Goal: Transaction & Acquisition: Purchase product/service

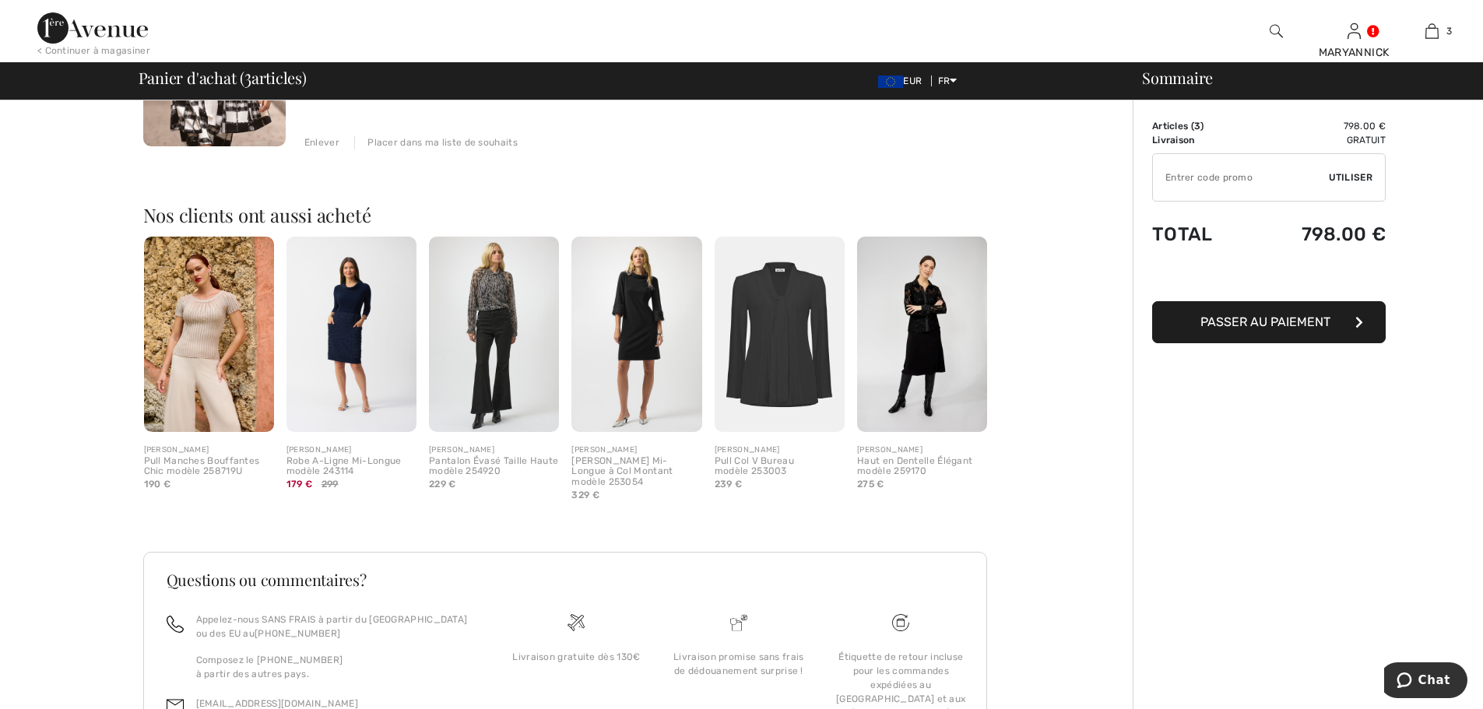
scroll to position [639, 0]
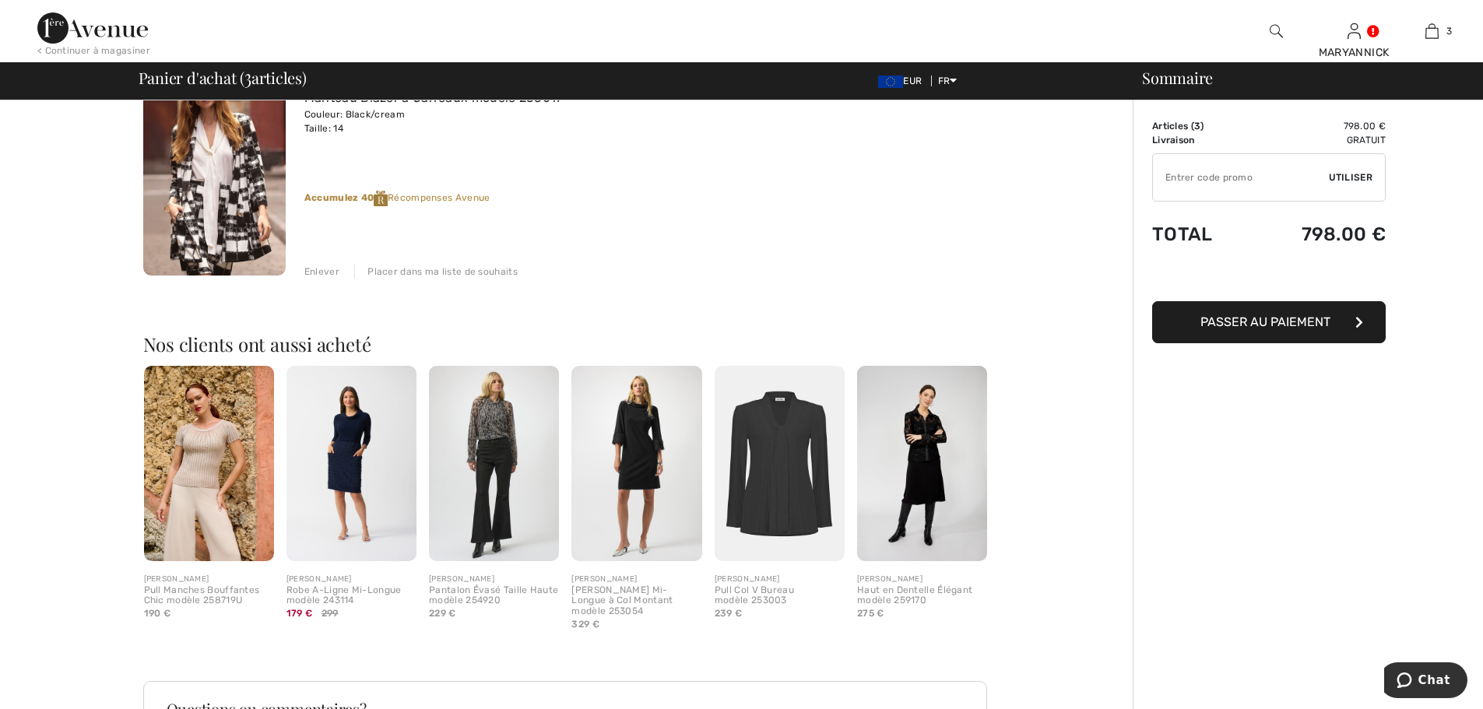
click at [86, 36] on img at bounding box center [92, 27] width 111 height 31
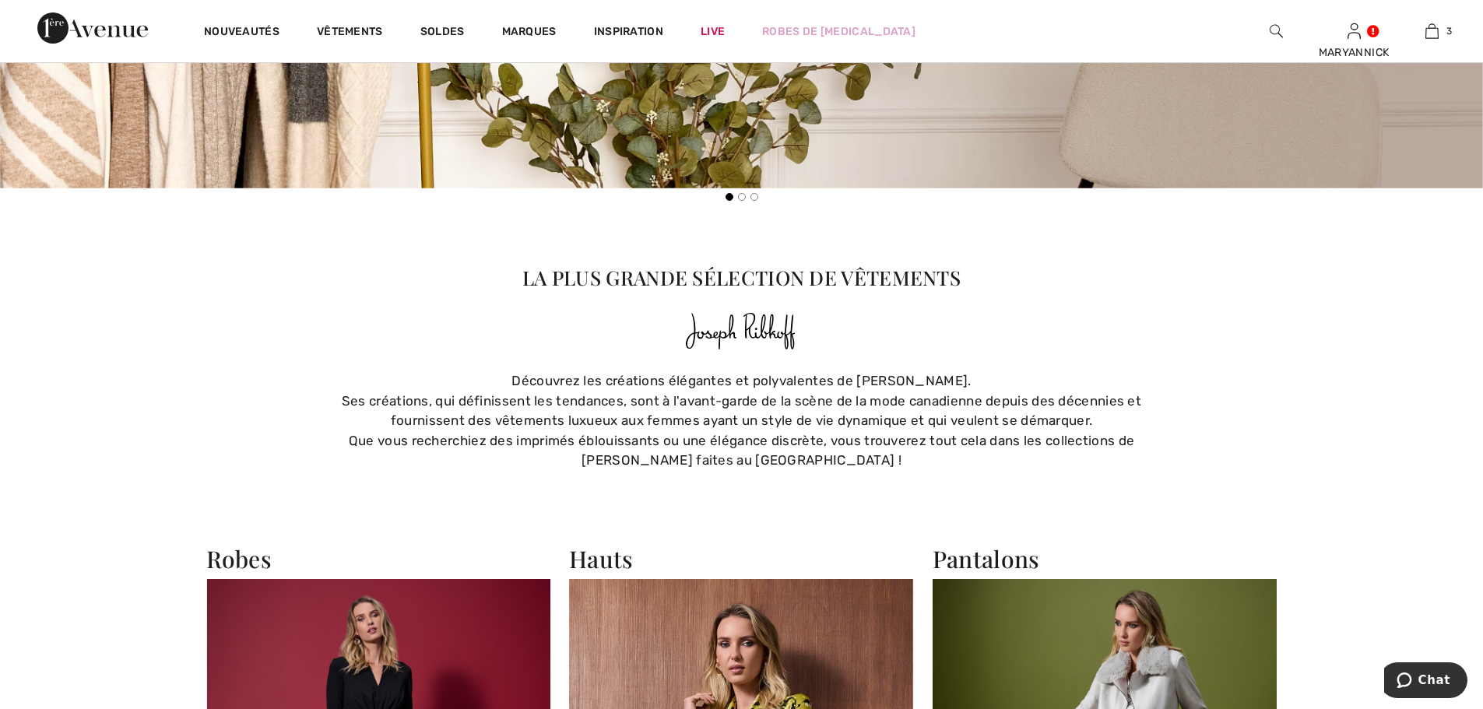
scroll to position [1557, 0]
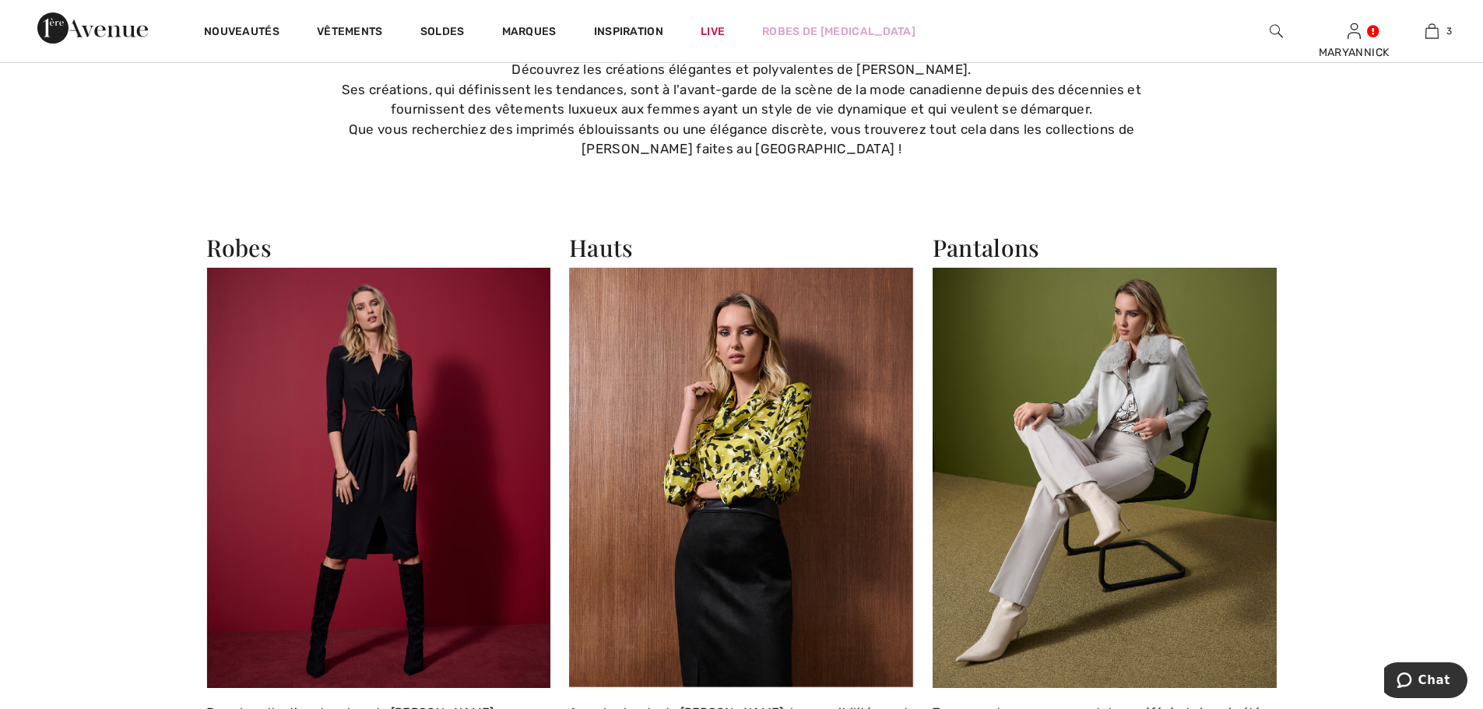
click at [755, 415] on img at bounding box center [741, 478] width 345 height 421
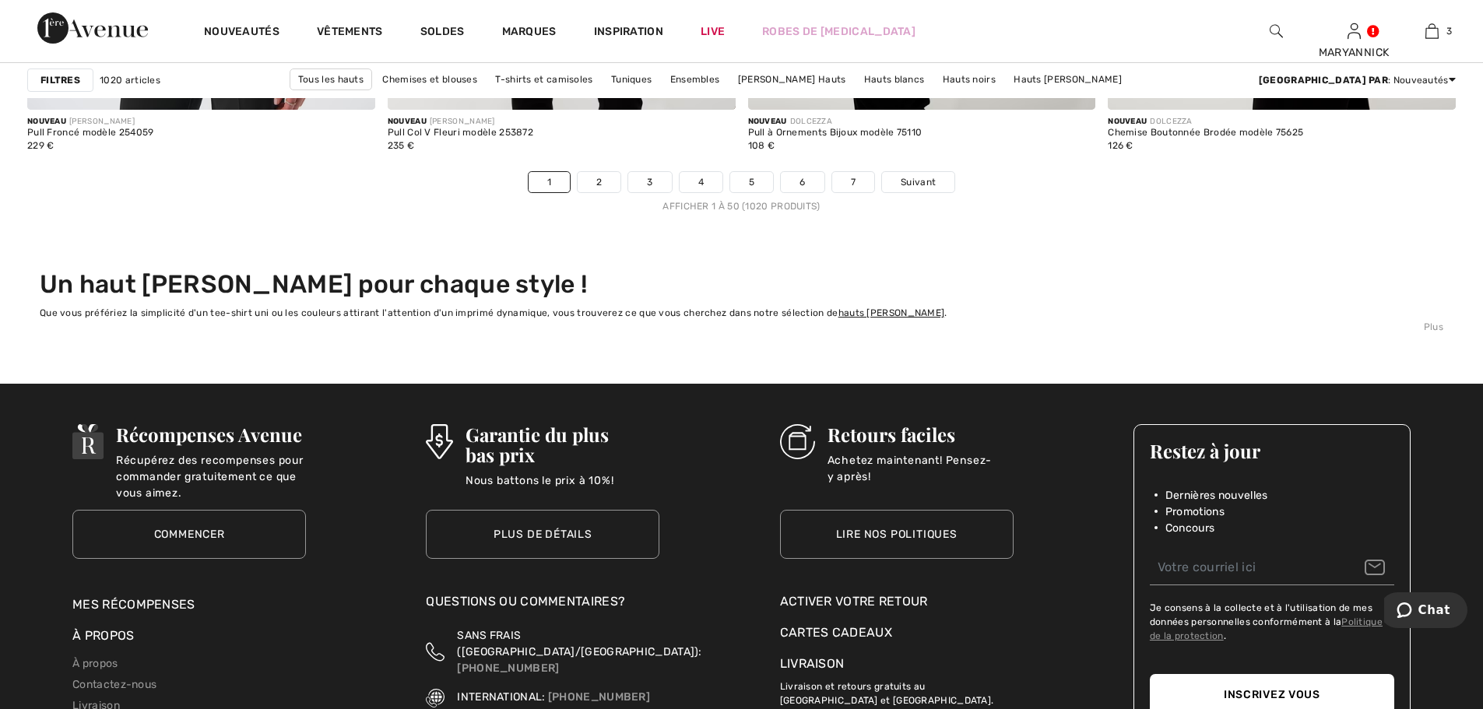
scroll to position [9111, 0]
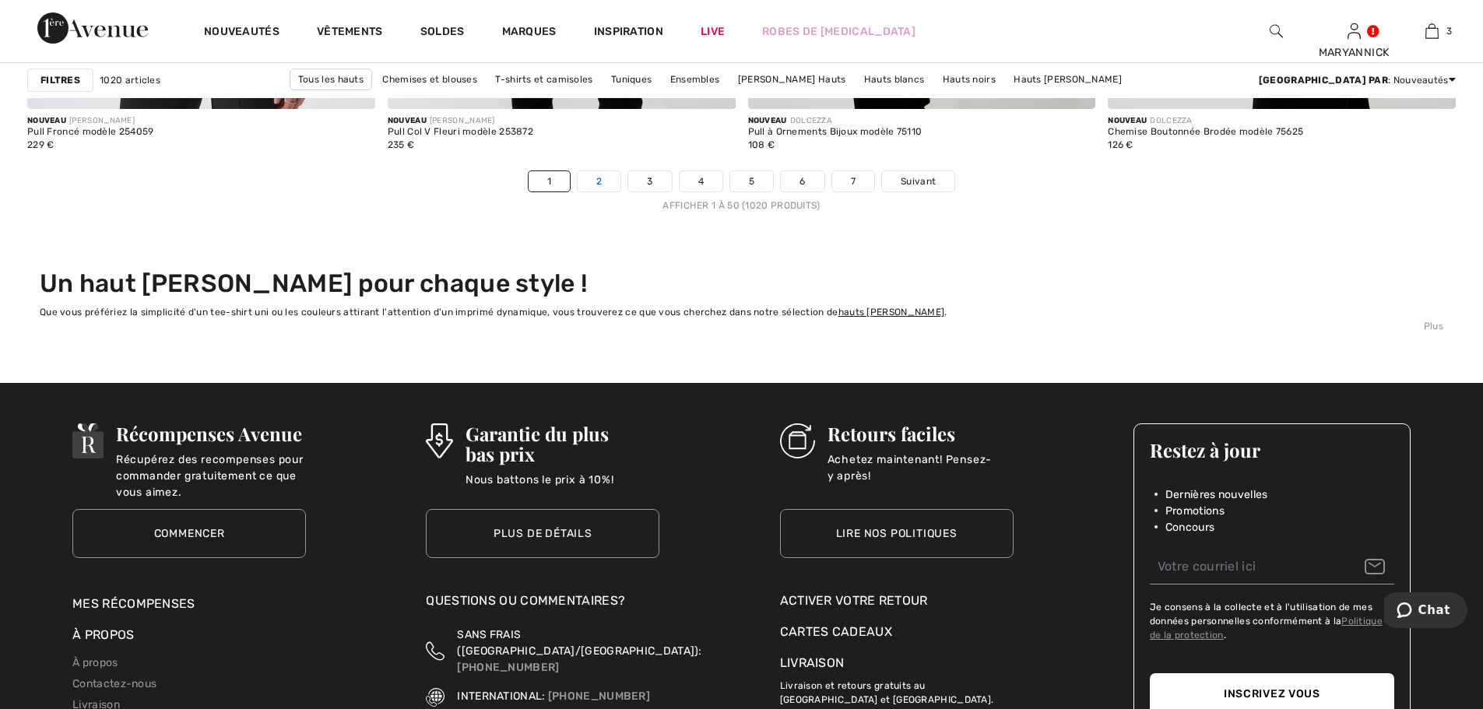
click at [592, 185] on link "2" at bounding box center [599, 181] width 43 height 20
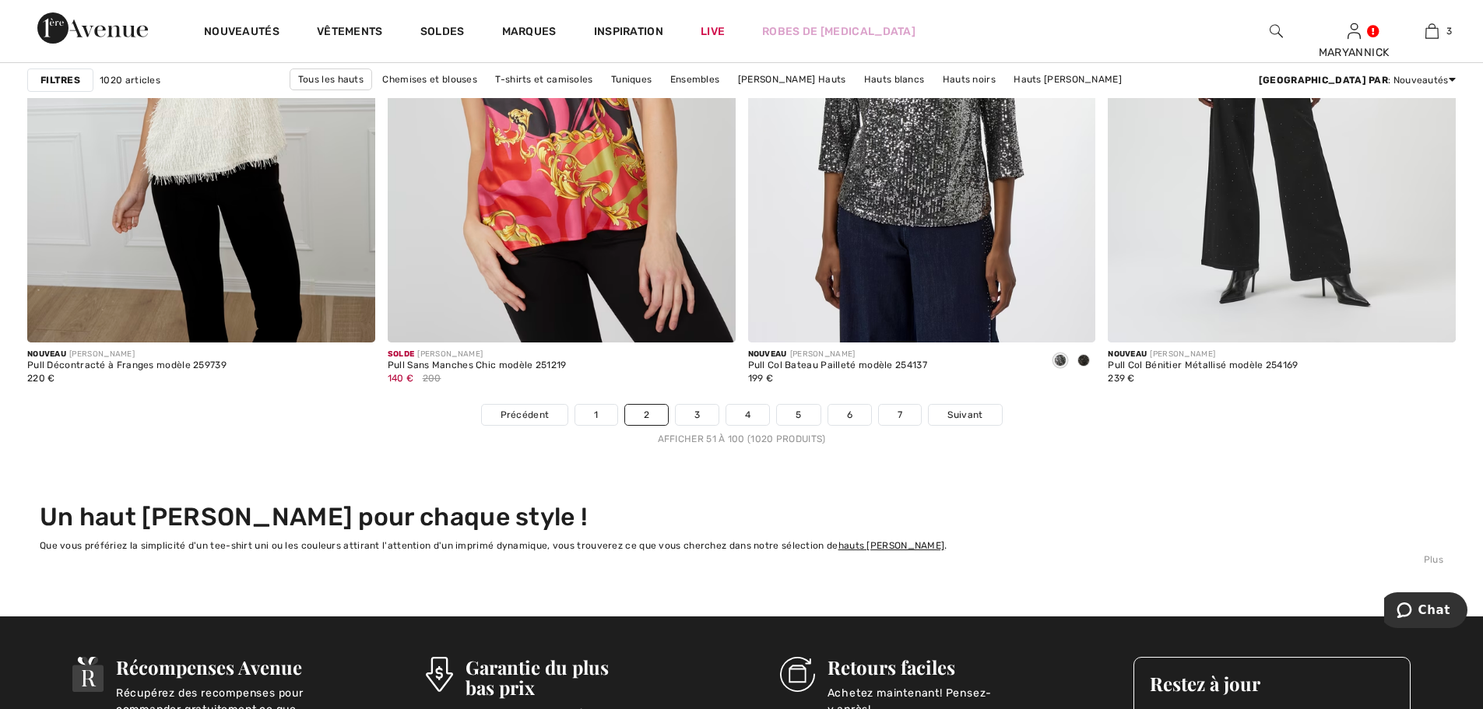
scroll to position [9033, 0]
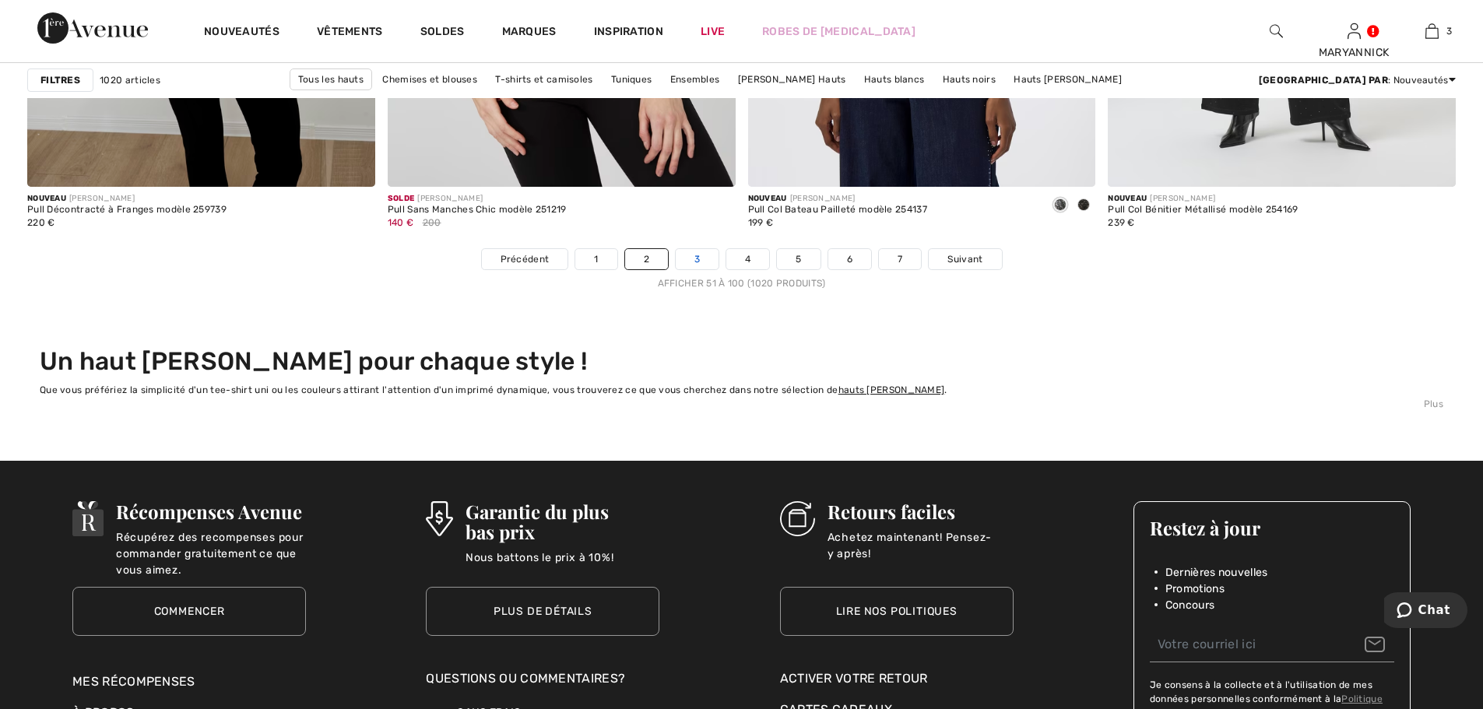
click at [706, 262] on link "3" at bounding box center [697, 259] width 43 height 20
click at [691, 266] on link "3" at bounding box center [697, 259] width 43 height 20
click at [699, 265] on link "3" at bounding box center [697, 259] width 43 height 20
click at [699, 262] on link "3" at bounding box center [697, 259] width 43 height 20
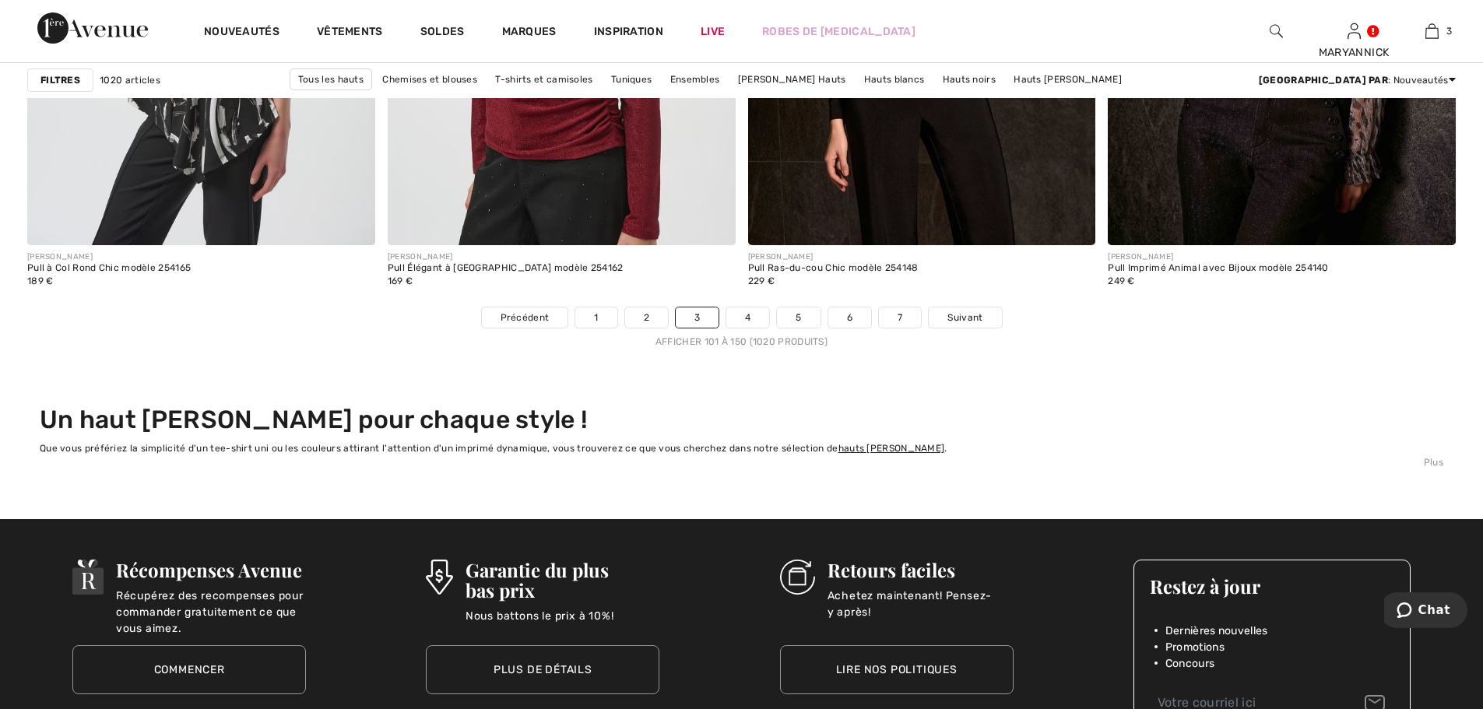
scroll to position [9111, 0]
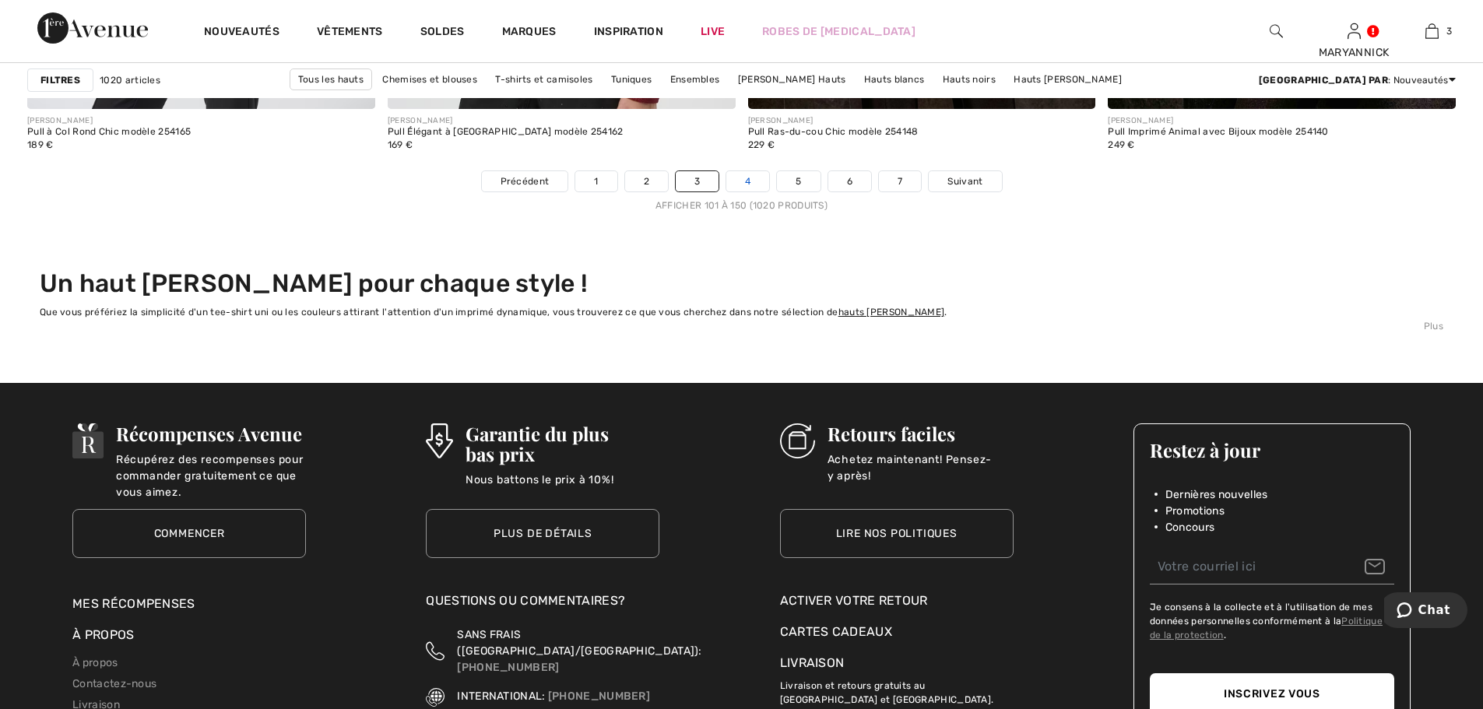
click at [751, 181] on link "4" at bounding box center [748, 181] width 43 height 20
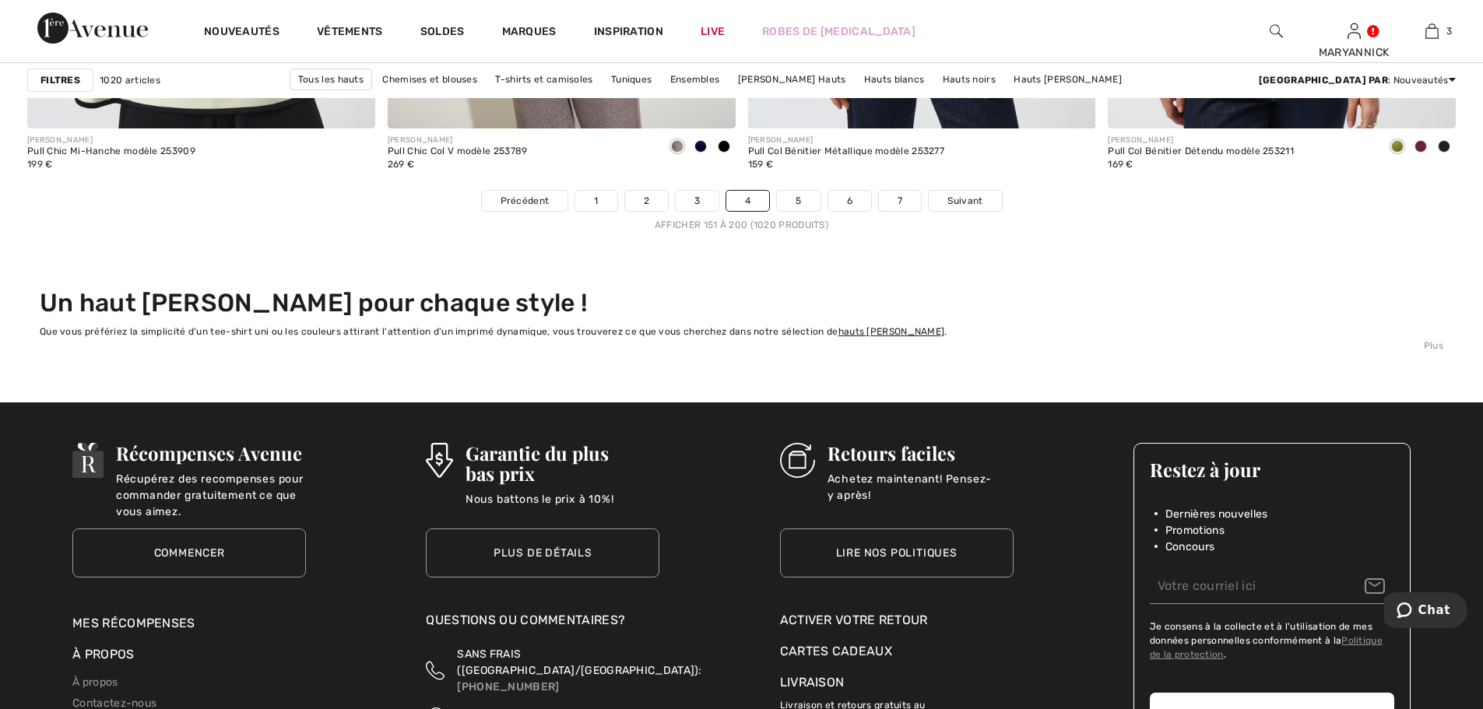
scroll to position [9111, 0]
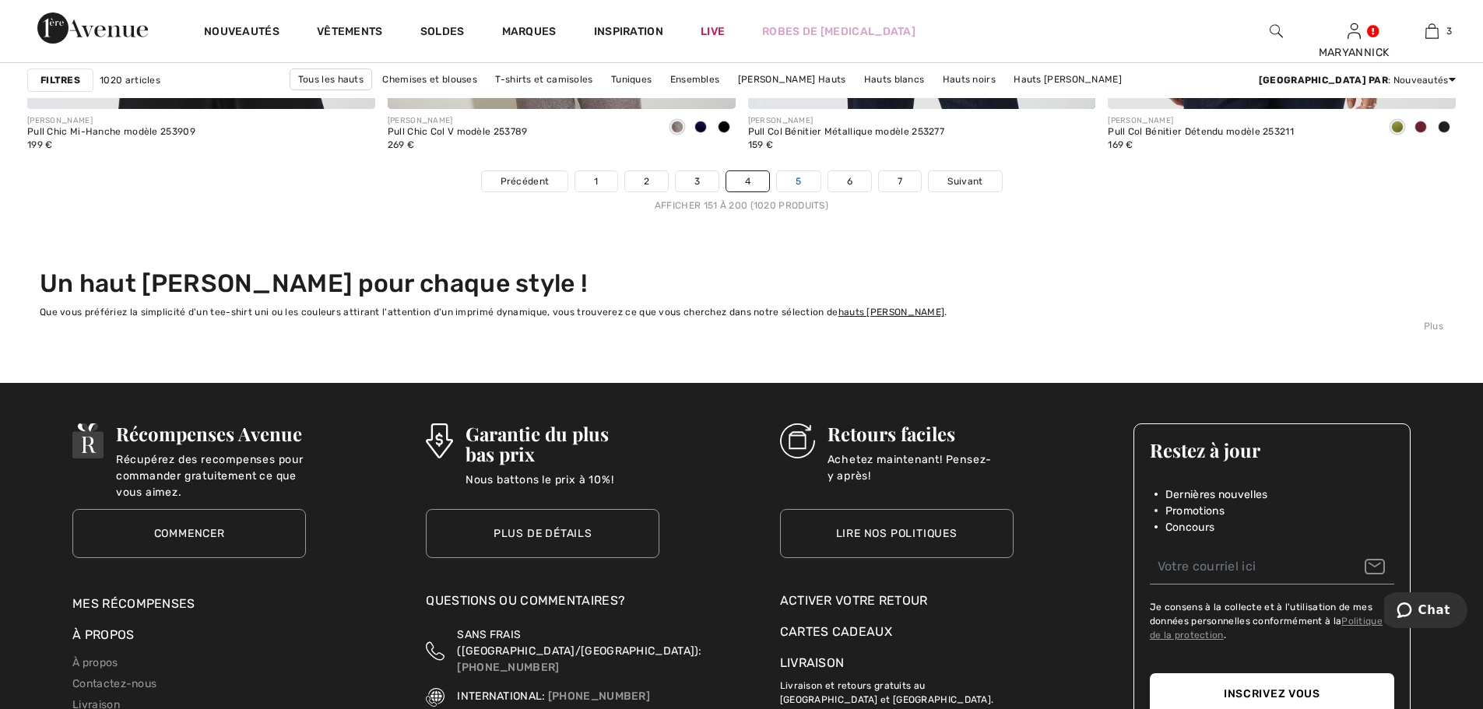
click at [802, 190] on link "5" at bounding box center [798, 181] width 43 height 20
click at [802, 188] on link "5" at bounding box center [798, 181] width 43 height 20
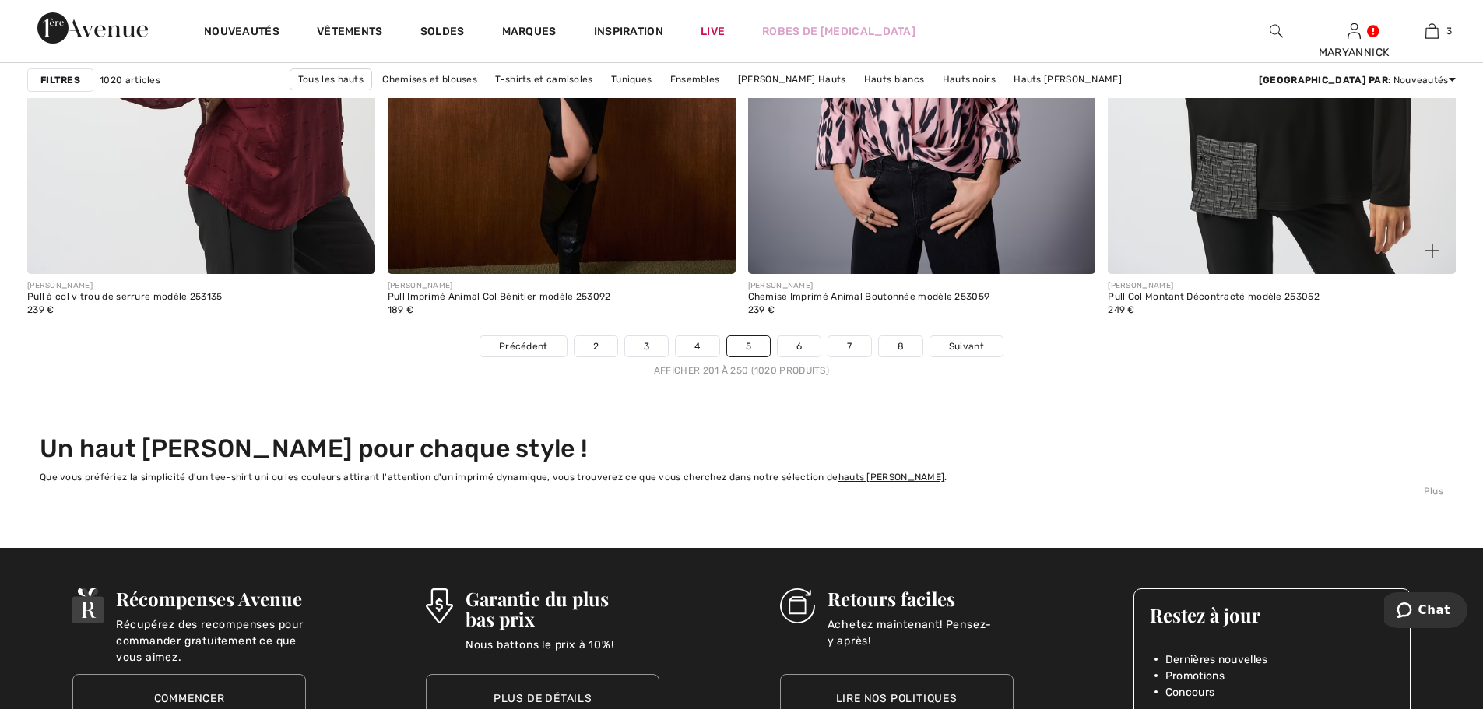
scroll to position [9111, 0]
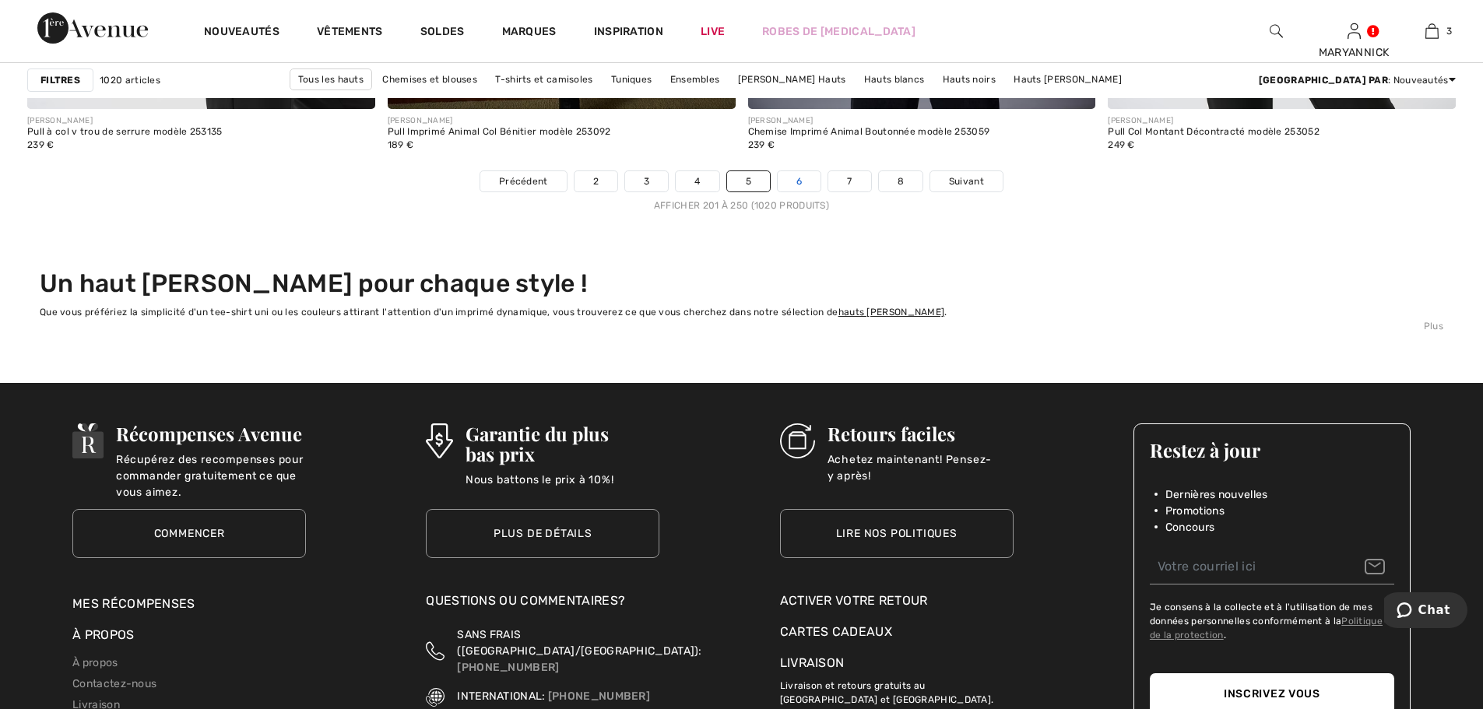
click at [791, 188] on link "6" at bounding box center [799, 181] width 43 height 20
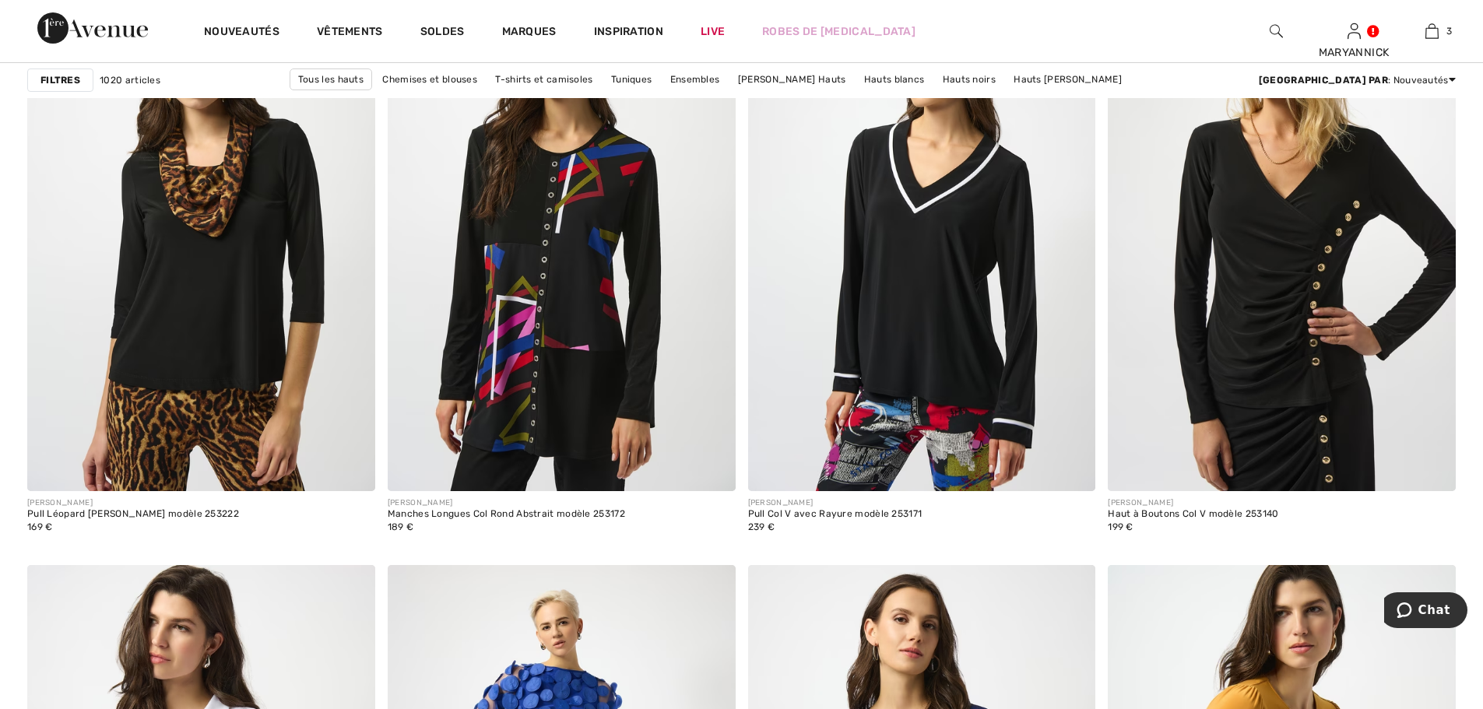
scroll to position [2881, 0]
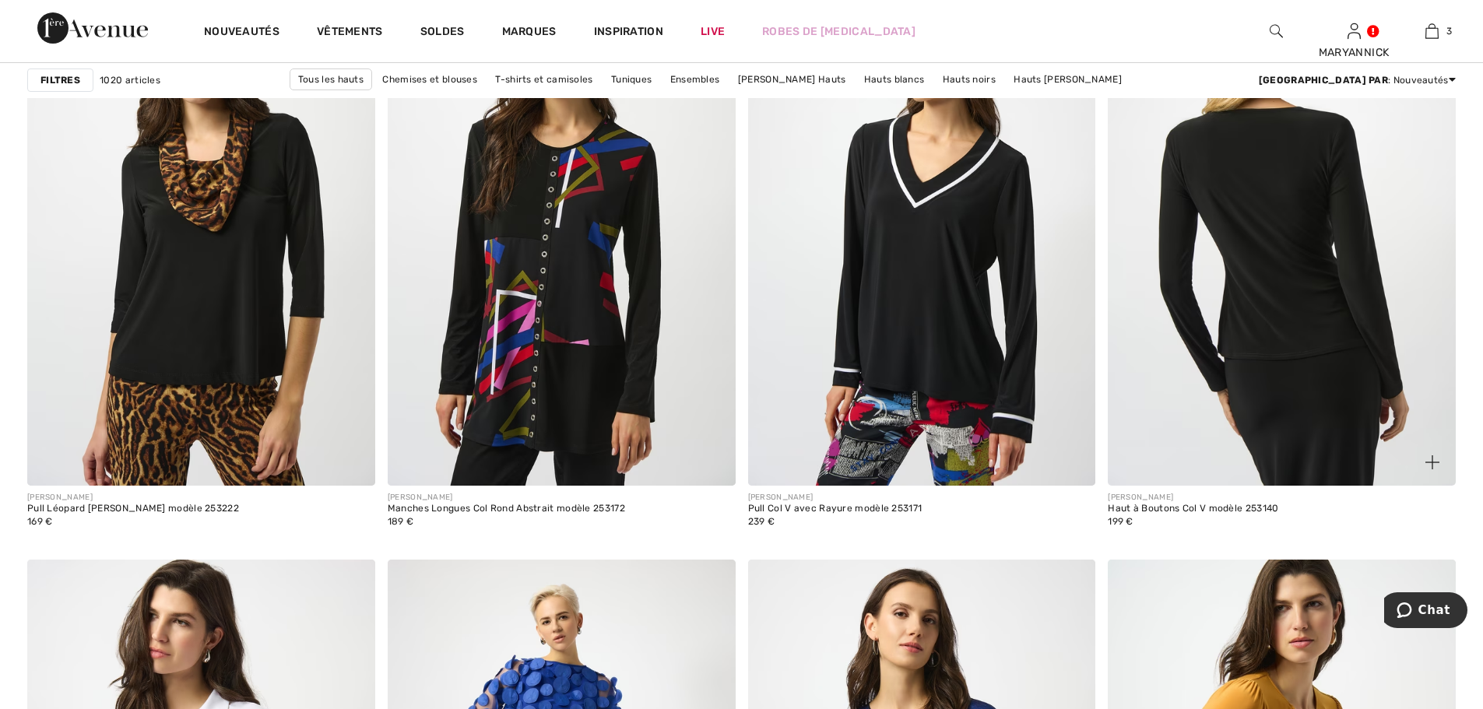
click at [1321, 280] on img at bounding box center [1282, 225] width 348 height 522
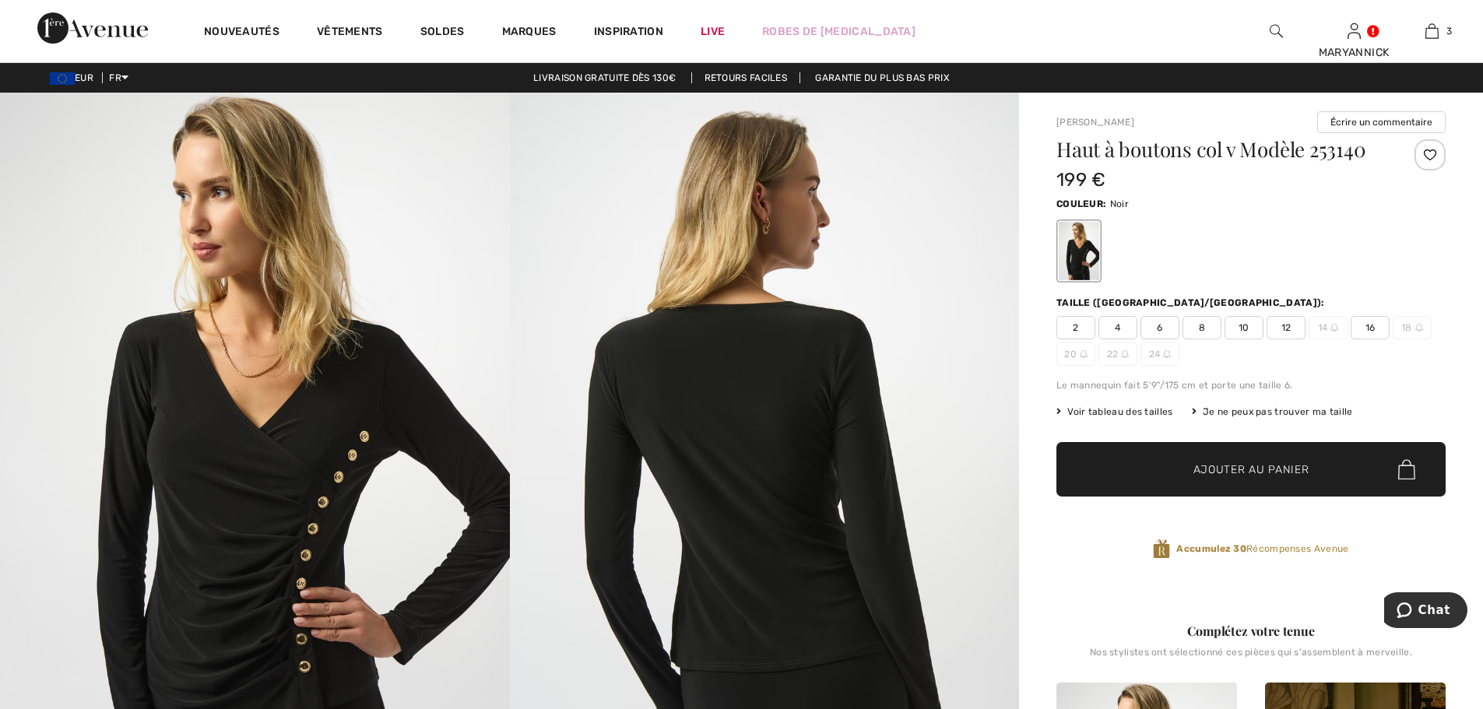
click at [1287, 330] on span "12" at bounding box center [1286, 327] width 39 height 23
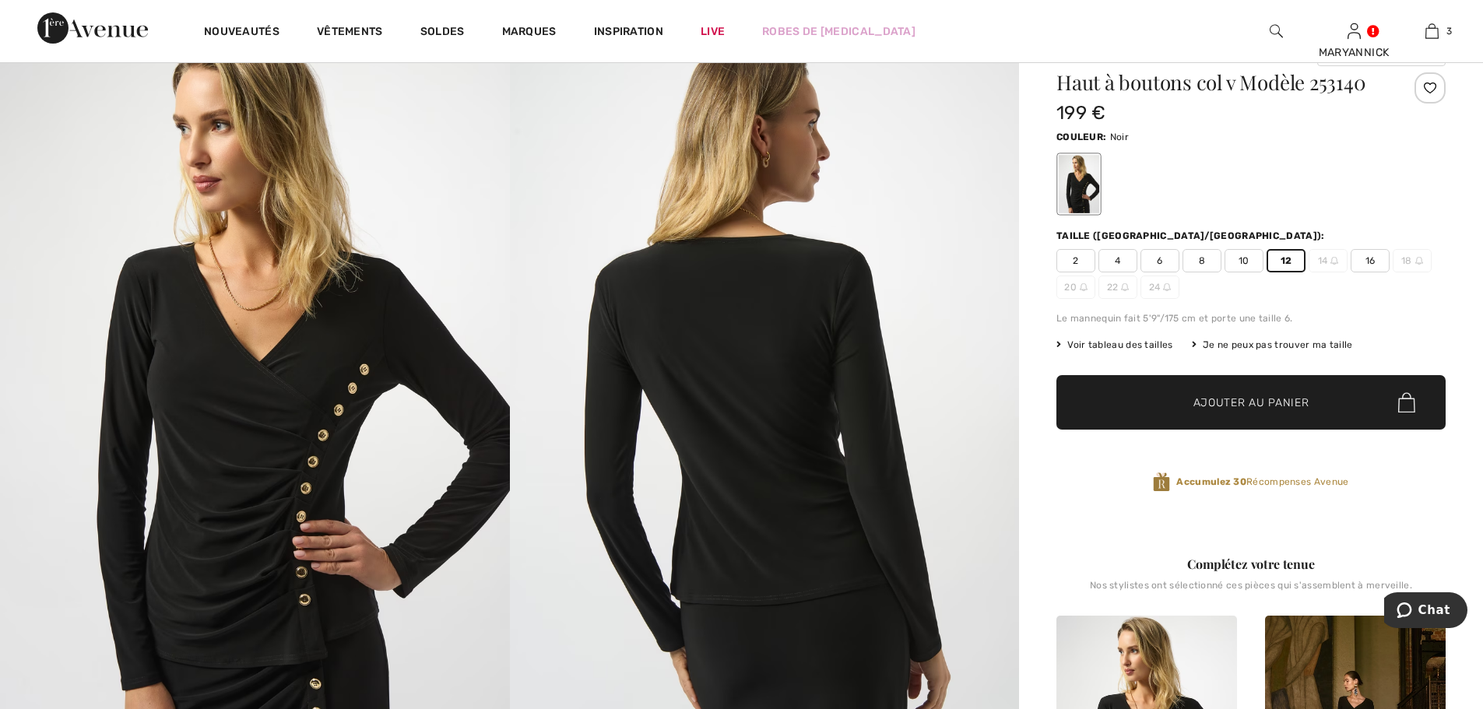
scroll to position [234, 0]
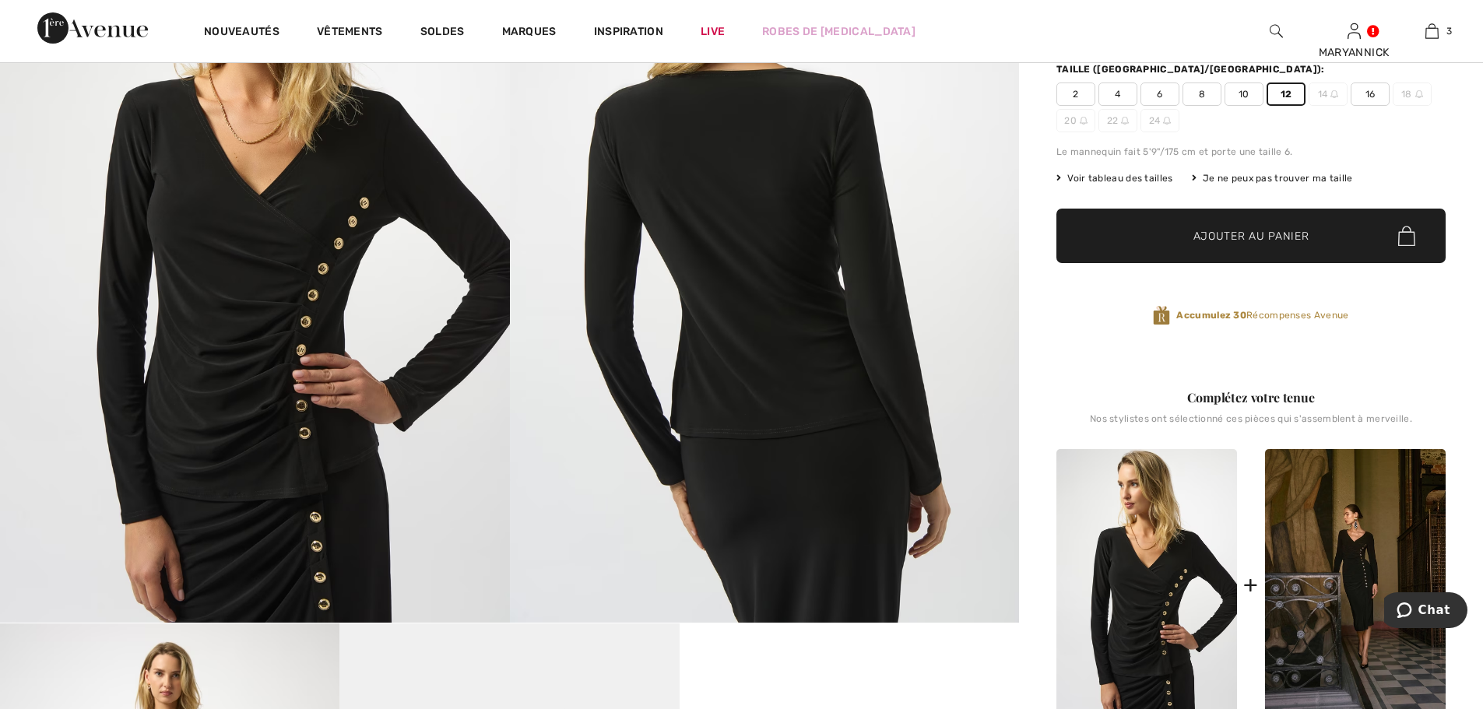
click at [1230, 242] on span "Ajouter au panier" at bounding box center [1252, 236] width 116 height 16
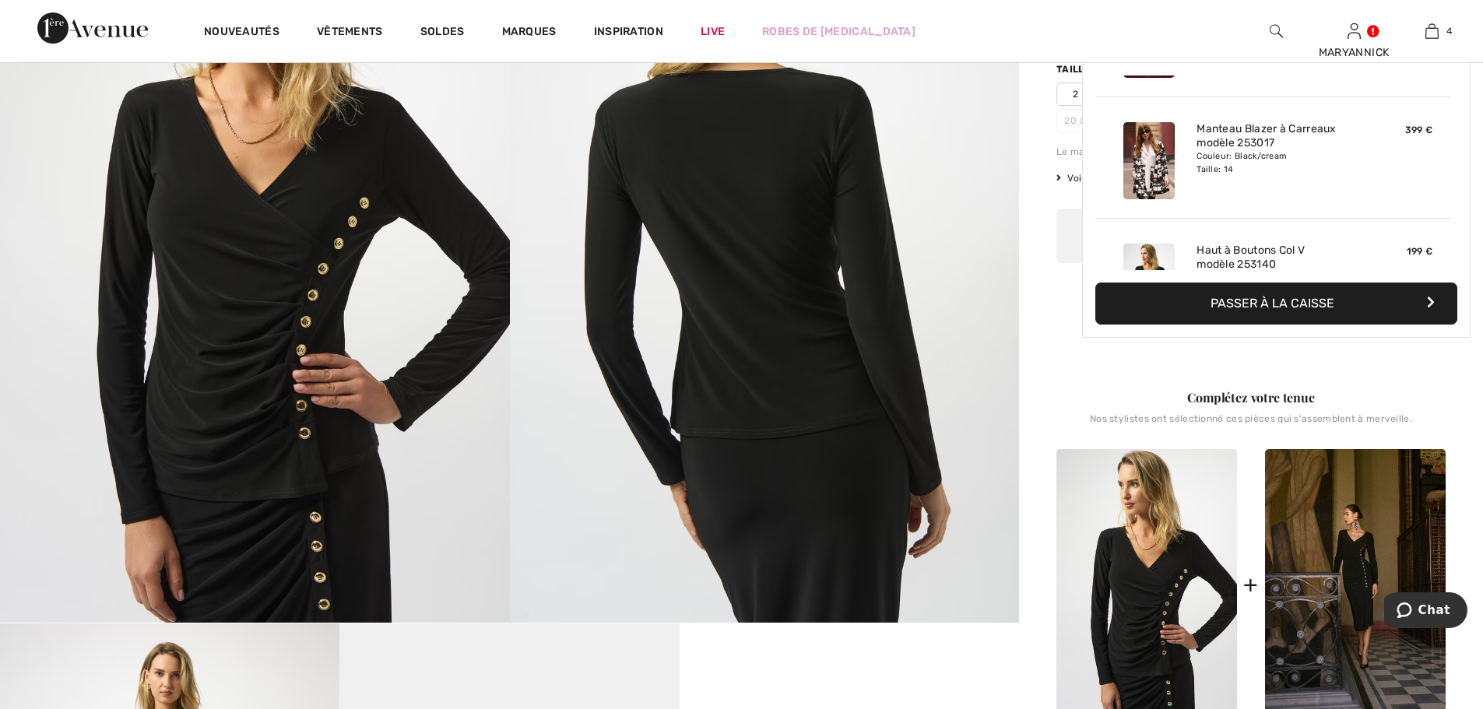
scroll to position [291, 0]
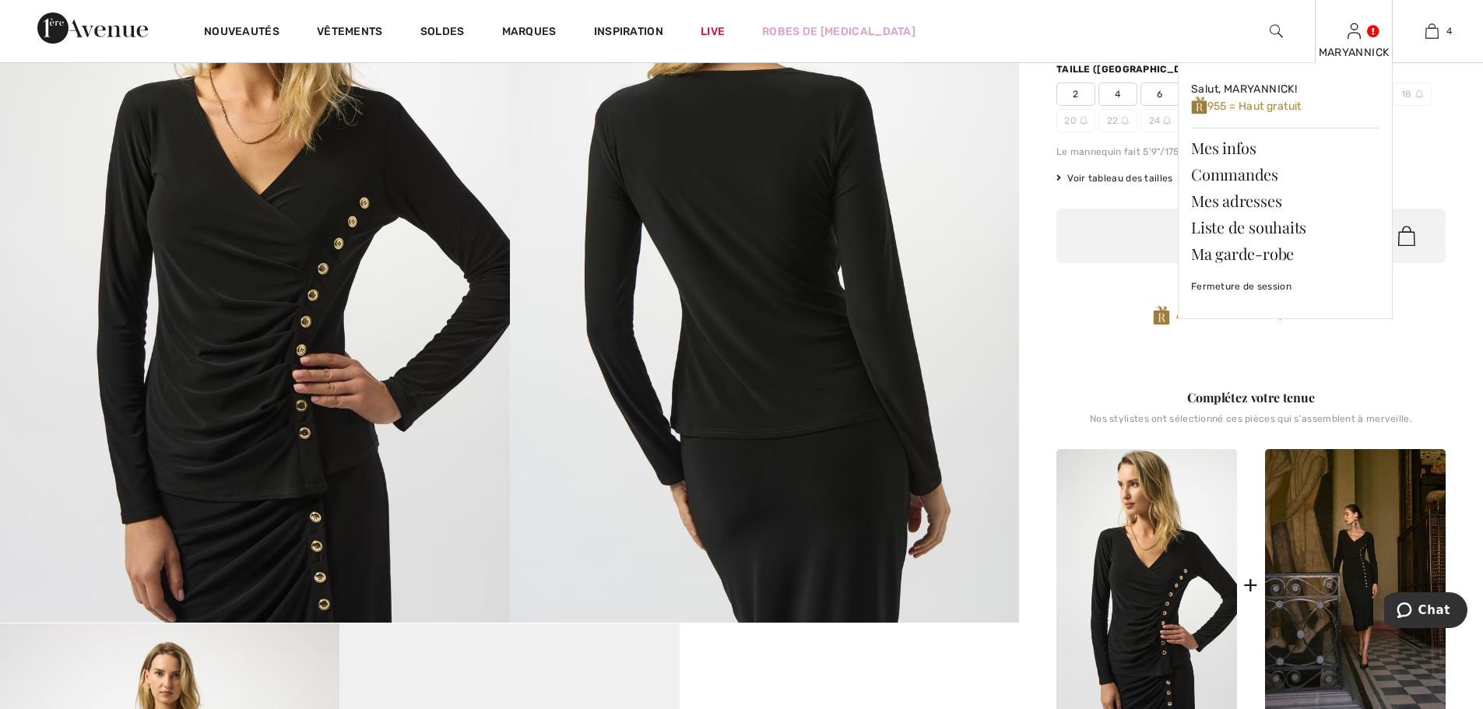
click at [1365, 40] on div "MARYANNICK Salut, MARYANNICK! 955 = Haut gratuit Mes infos Commandes Mes adress…" at bounding box center [1354, 31] width 78 height 62
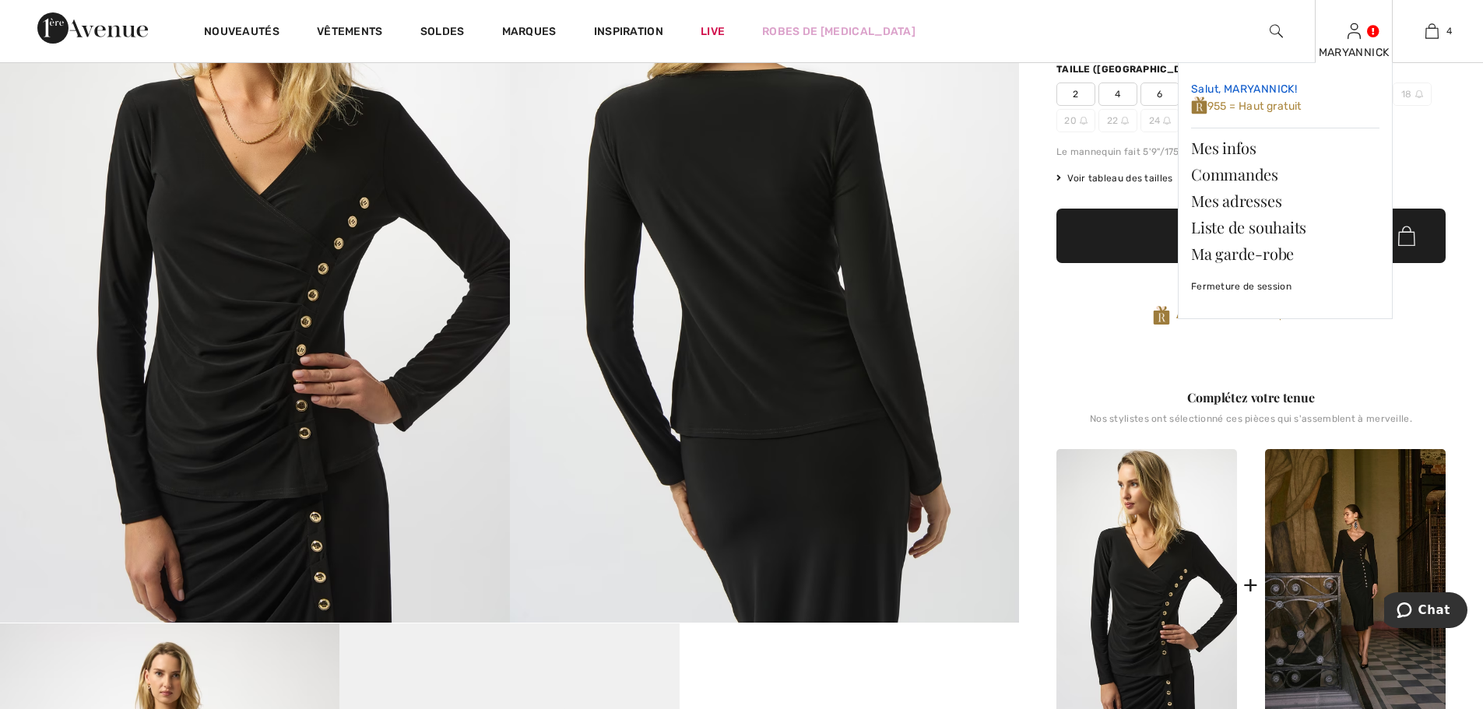
click at [1255, 104] on span "955 = Haut gratuit" at bounding box center [1246, 106] width 111 height 13
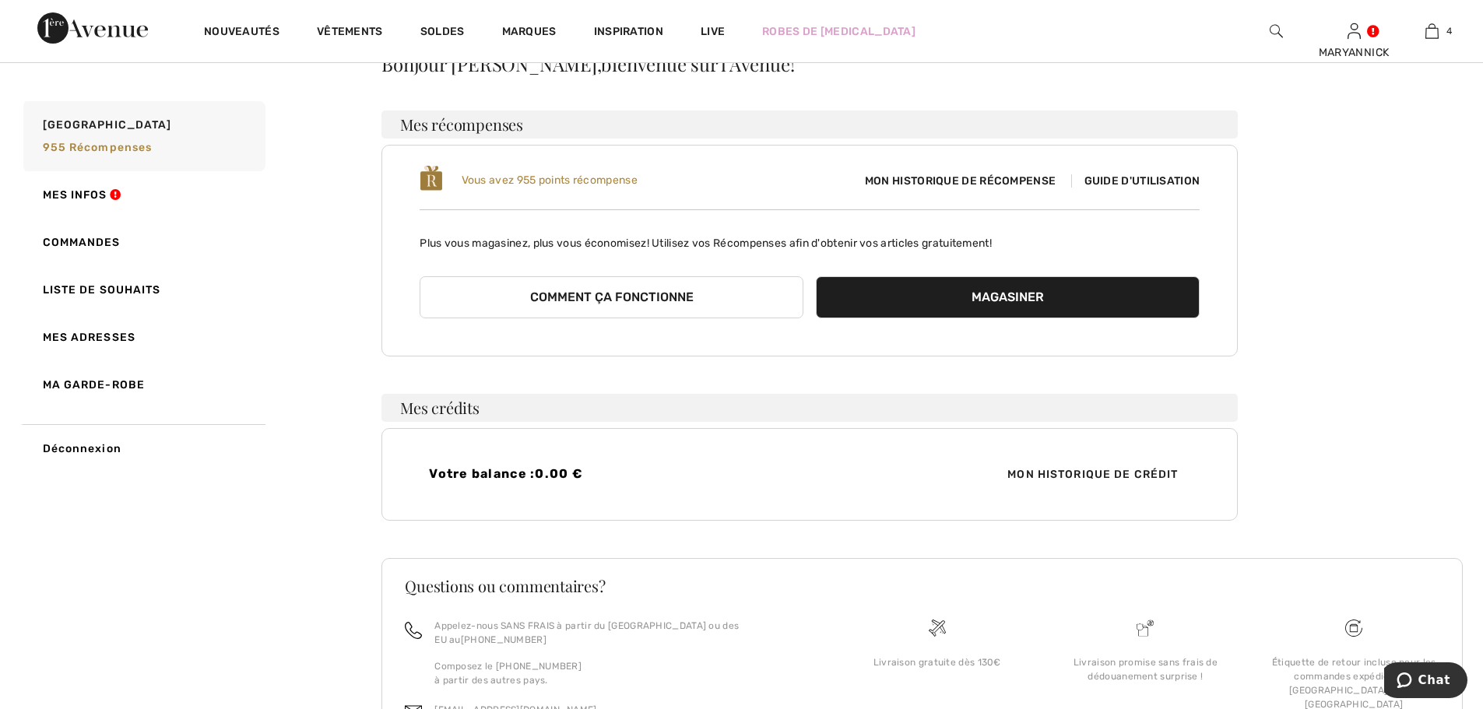
scroll to position [78, 0]
click at [631, 297] on button "Comment ça fonctionne" at bounding box center [612, 298] width 384 height 42
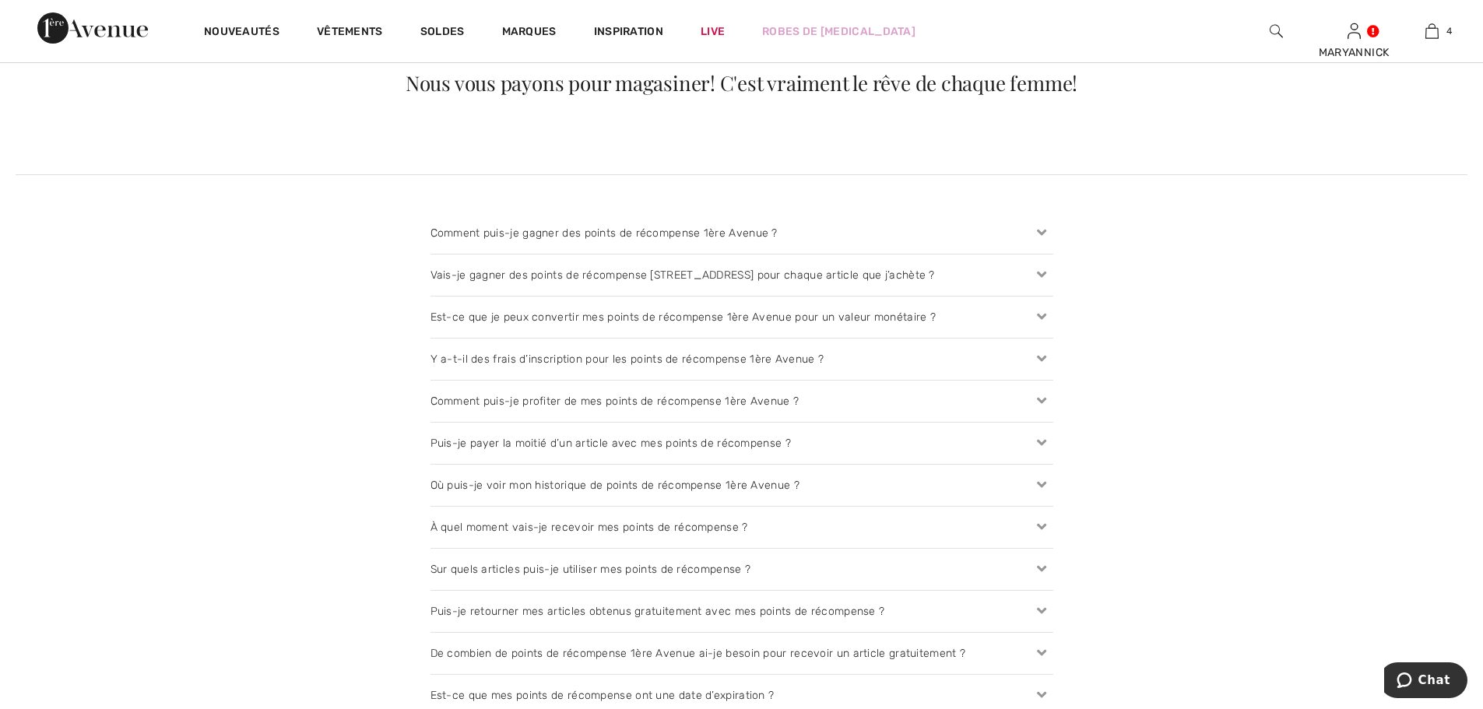
scroll to position [1635, 0]
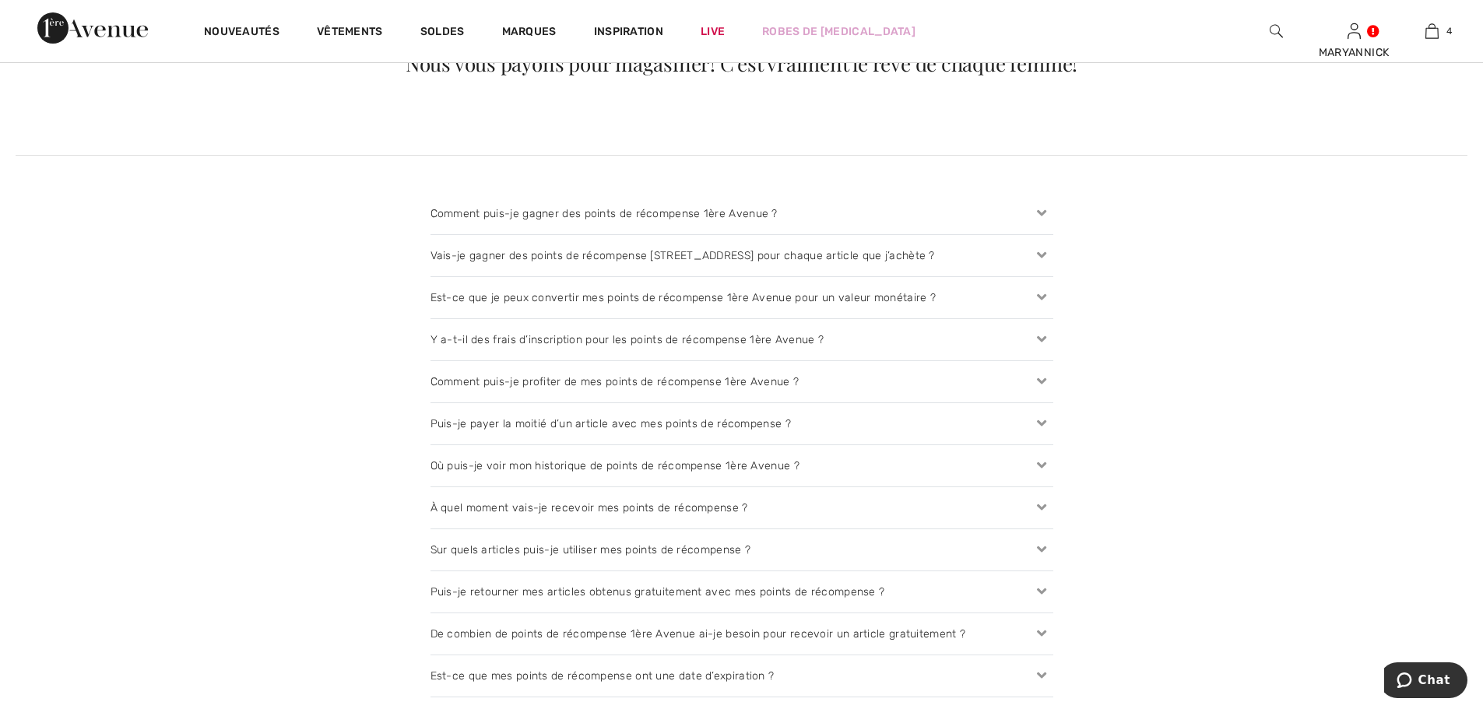
click at [1043, 206] on icon at bounding box center [1042, 214] width 22 height 16
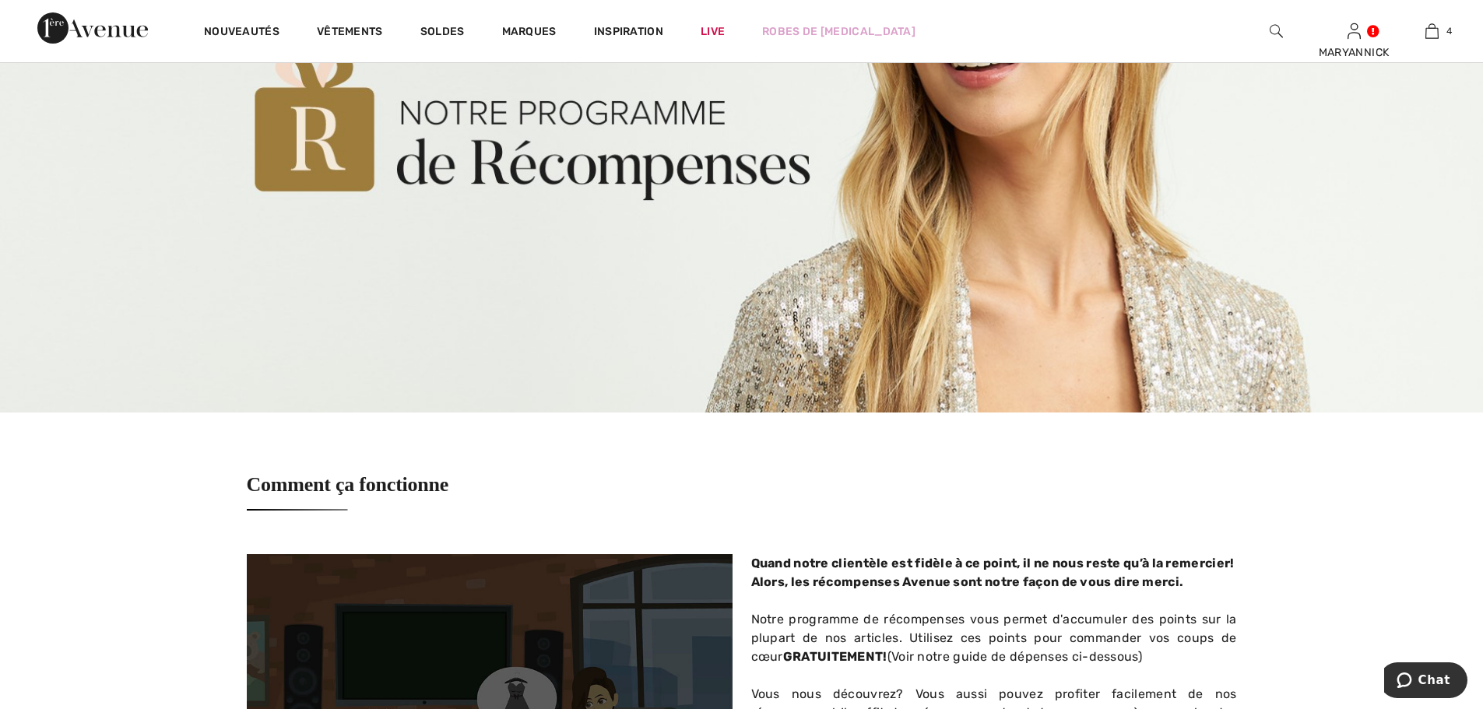
scroll to position [0, 0]
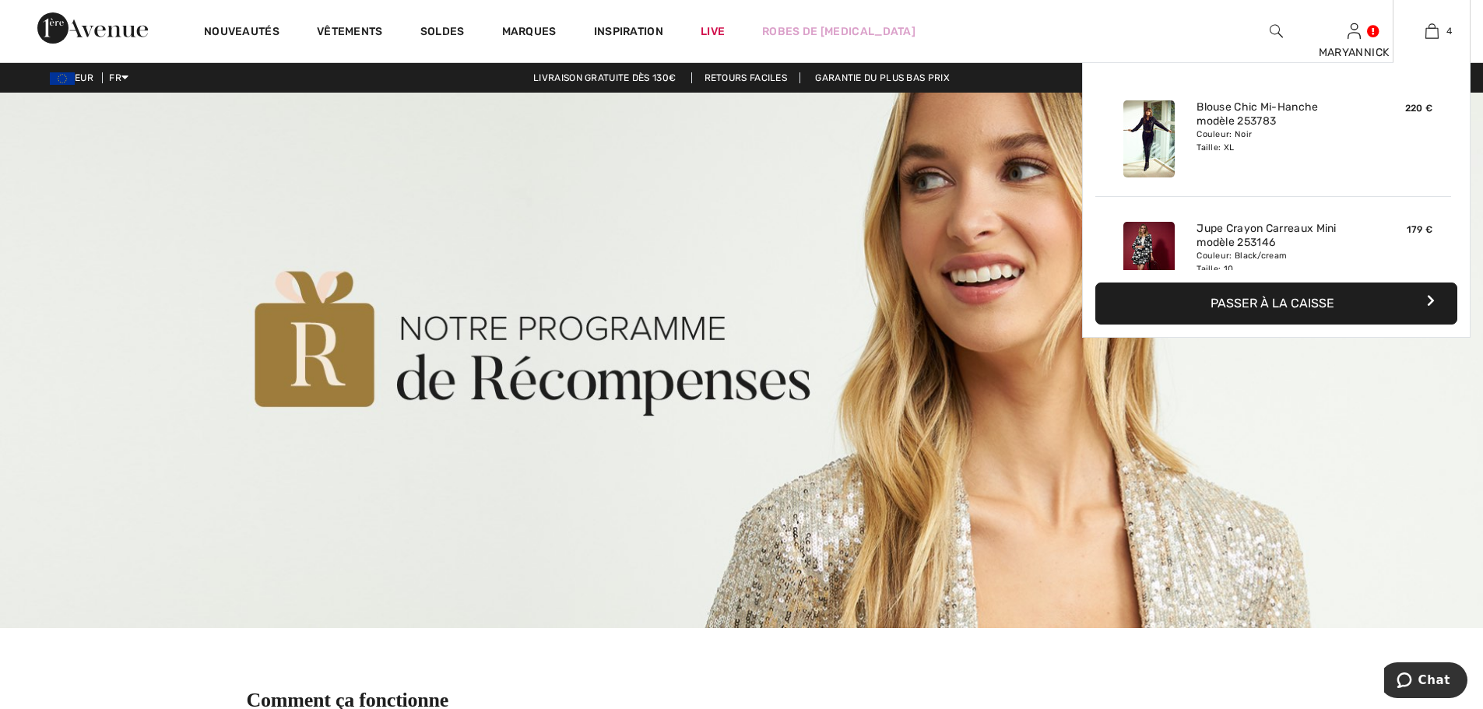
click at [1418, 298] on button "Passer à la caisse" at bounding box center [1277, 304] width 362 height 42
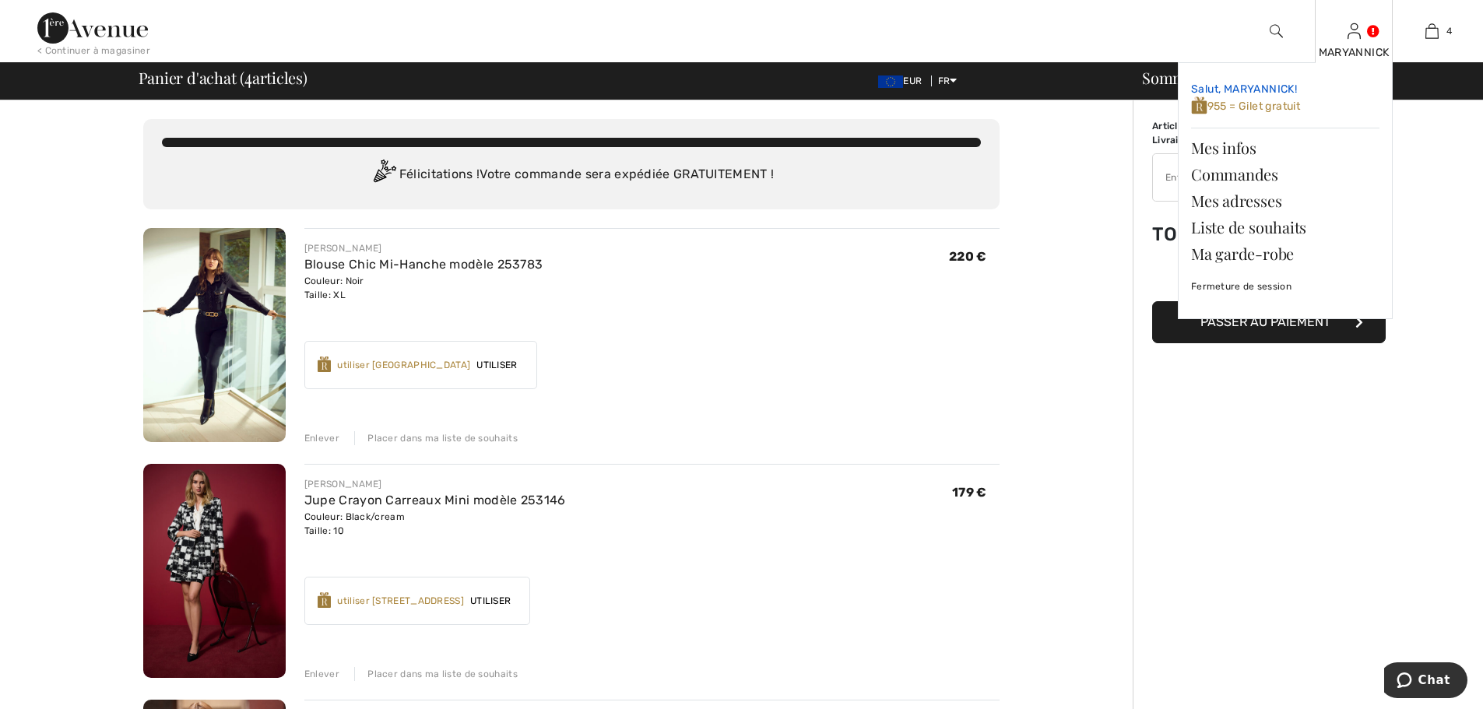
click at [1226, 93] on span "Salut, MARYANNICK!" at bounding box center [1244, 89] width 106 height 13
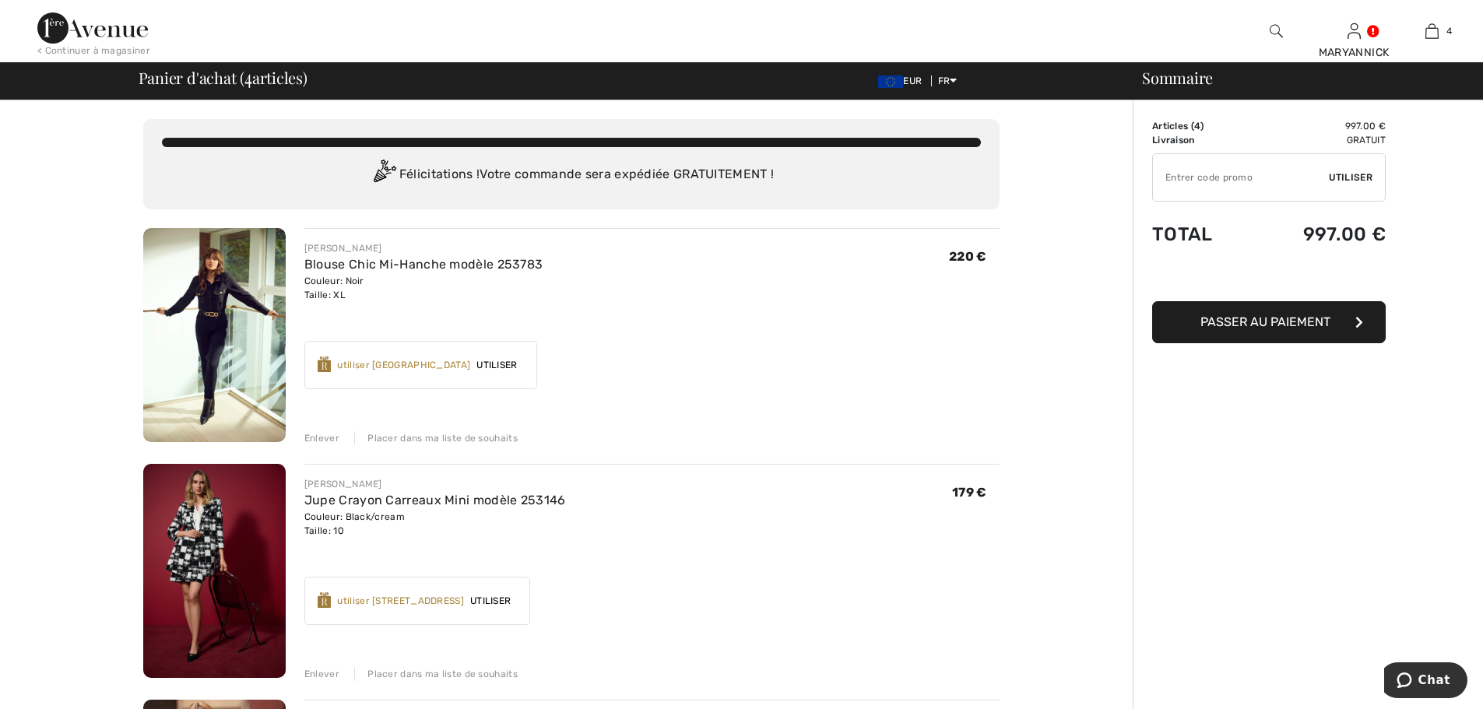
click at [519, 363] on span "Utiliser" at bounding box center [496, 365] width 53 height 14
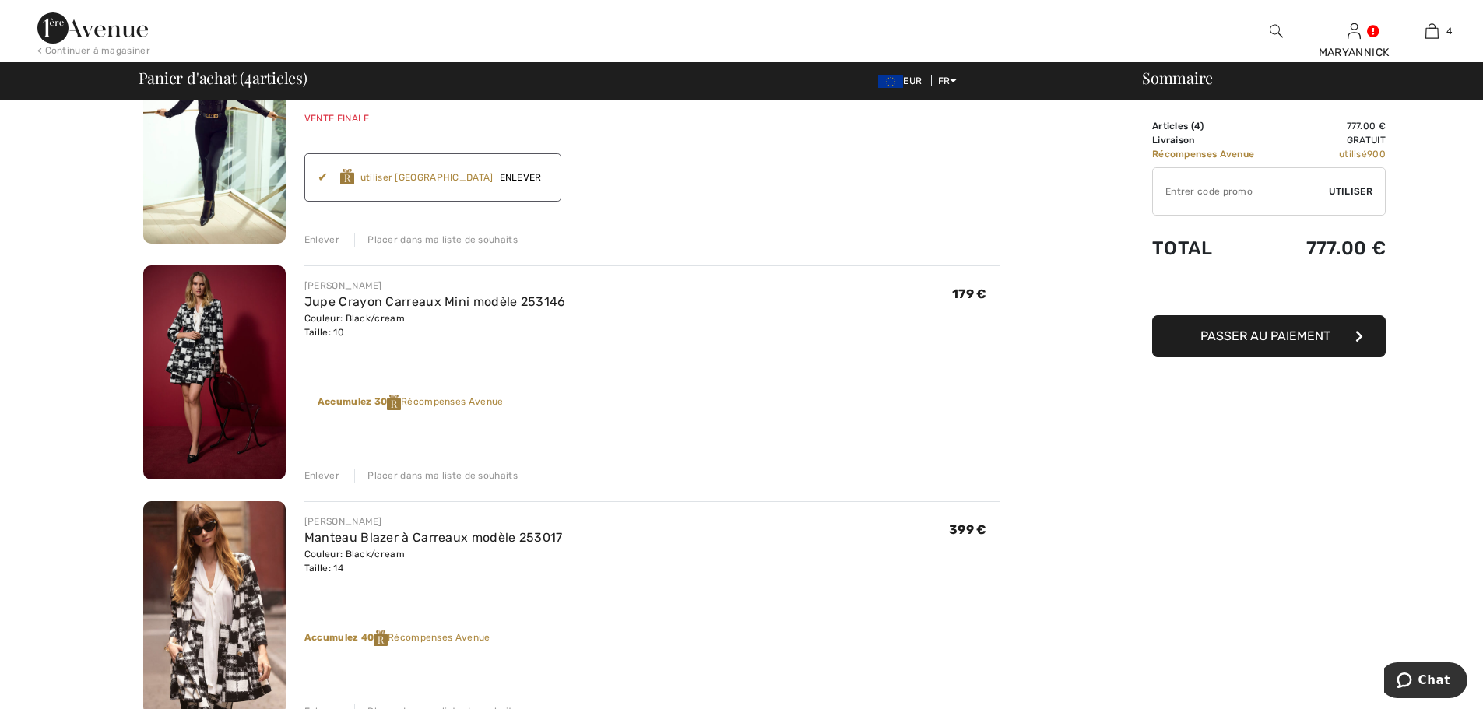
scroll to position [78, 0]
